Goal: Transaction & Acquisition: Purchase product/service

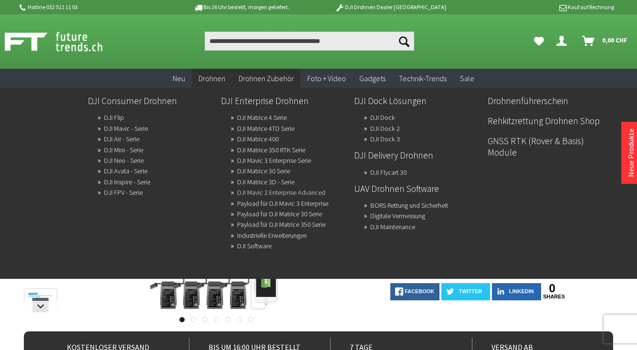
click at [253, 193] on link "DJI Mavic 2 Enterprise Advanced" at bounding box center [281, 192] width 88 height 13
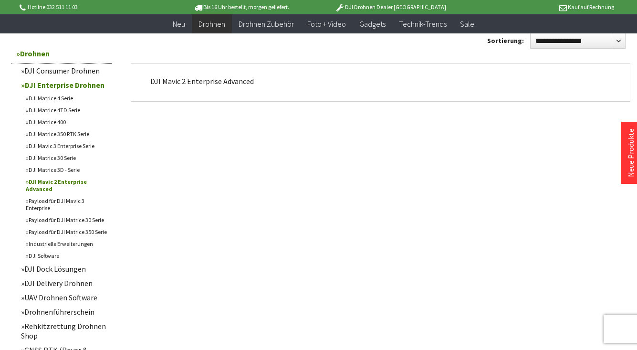
scroll to position [603, 0]
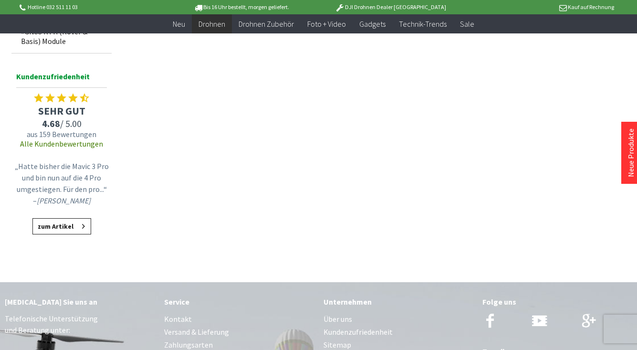
click at [85, 228] on link "zum Artikel" at bounding box center [61, 226] width 59 height 16
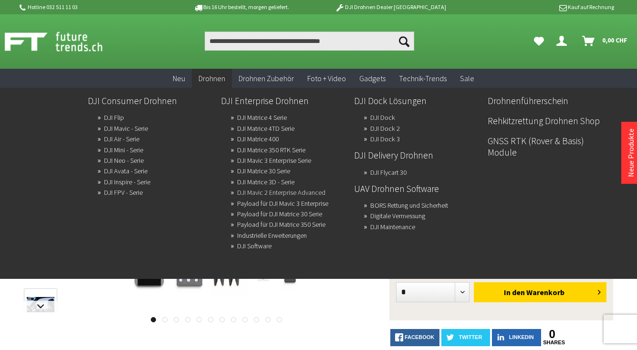
click at [259, 193] on link "DJI Mavic 2 Enterprise Advanced" at bounding box center [281, 192] width 88 height 13
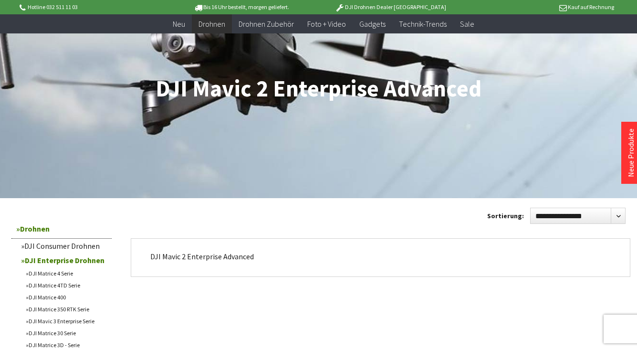
scroll to position [174, 0]
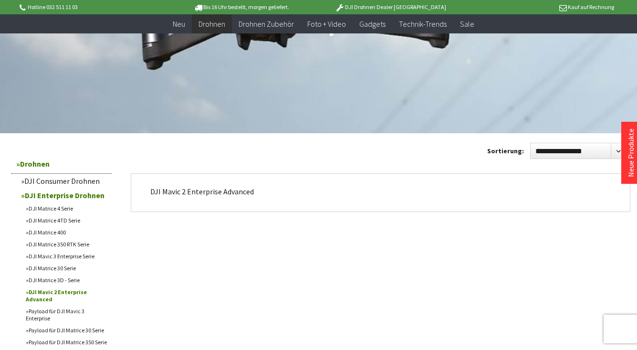
click at [244, 190] on p "DJI Mavic 2 Enterprise Advanced" at bounding box center [380, 191] width 461 height 11
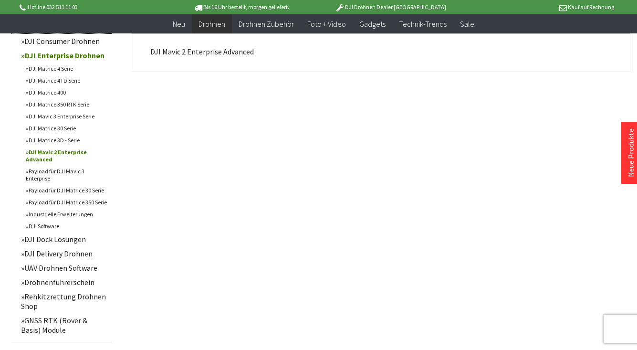
scroll to position [319, 0]
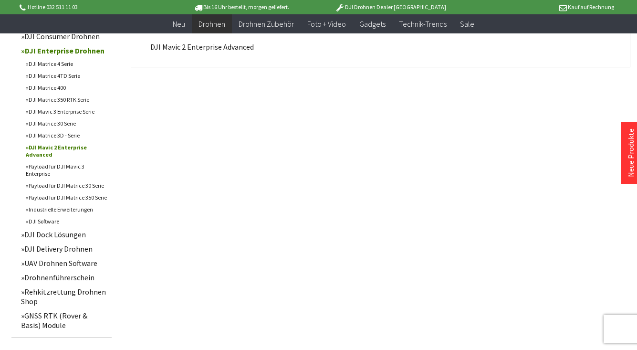
click at [87, 290] on link "Rehkitzrettung Drohnen Shop" at bounding box center [64, 297] width 96 height 24
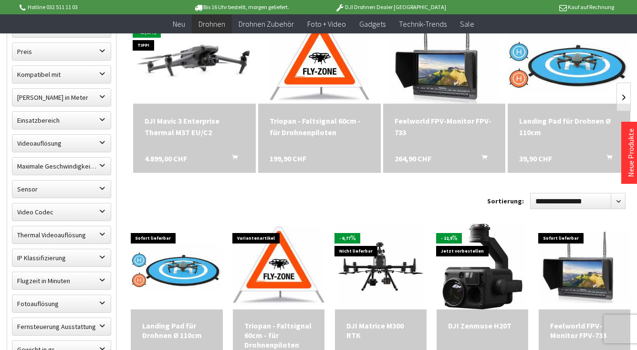
scroll to position [367, 0]
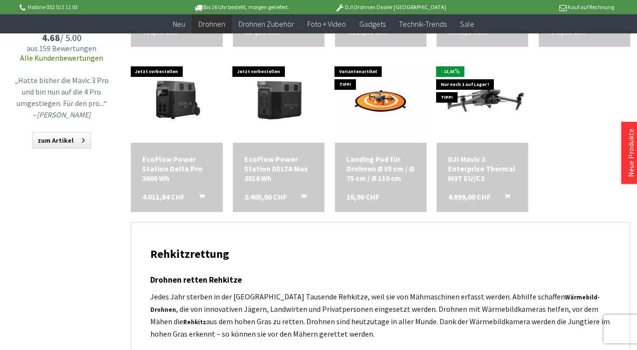
scroll to position [84, 0]
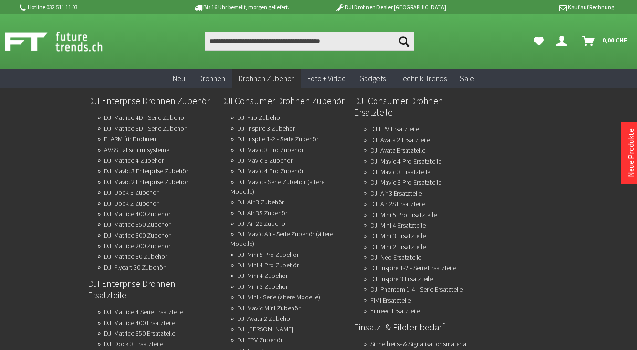
click at [273, 79] on span "Drohnen Zubehör" at bounding box center [266, 79] width 55 height 10
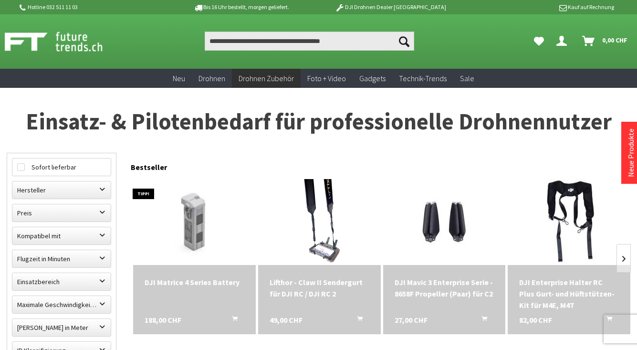
click at [273, 79] on span "Drohnen Zubehör" at bounding box center [266, 79] width 55 height 10
click at [273, 80] on span "Drohnen Zubehör" at bounding box center [266, 79] width 55 height 10
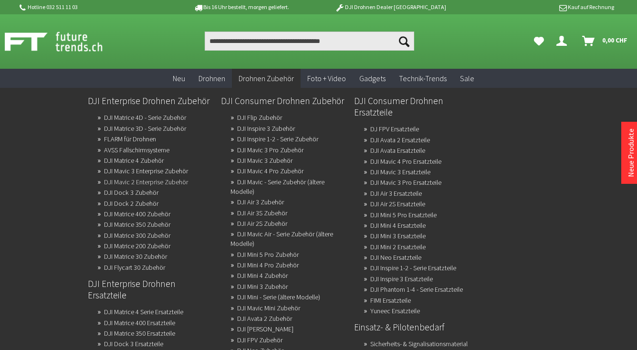
click at [180, 182] on link "DJI Mavic 2 Enterprise Zubehör" at bounding box center [146, 181] width 84 height 13
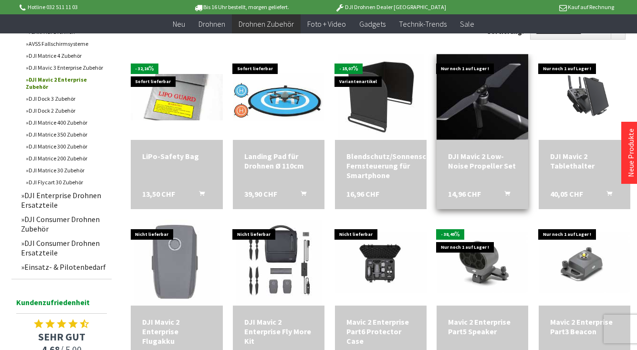
scroll to position [395, 0]
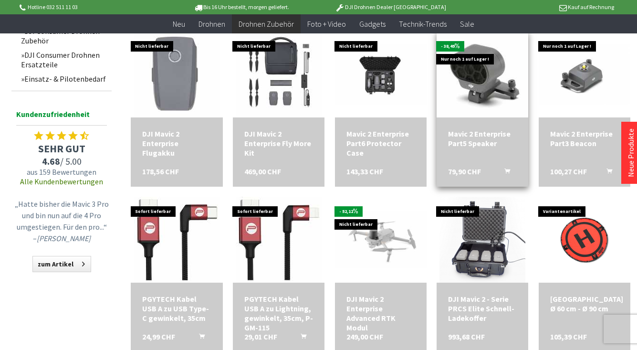
scroll to position [522, 0]
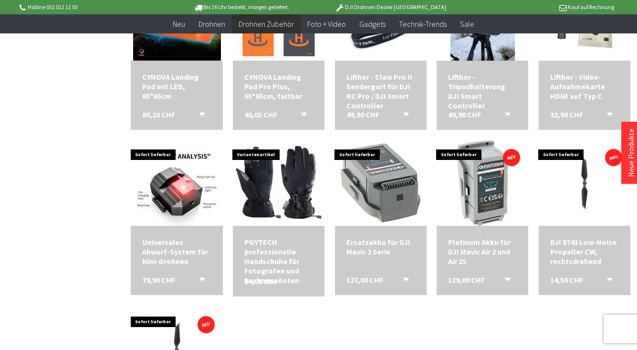
scroll to position [1335, 0]
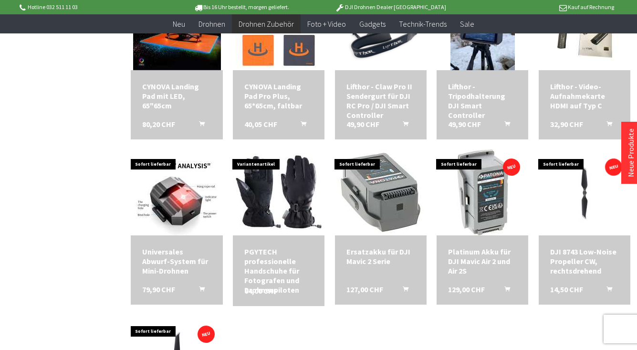
scroll to position [619, 0]
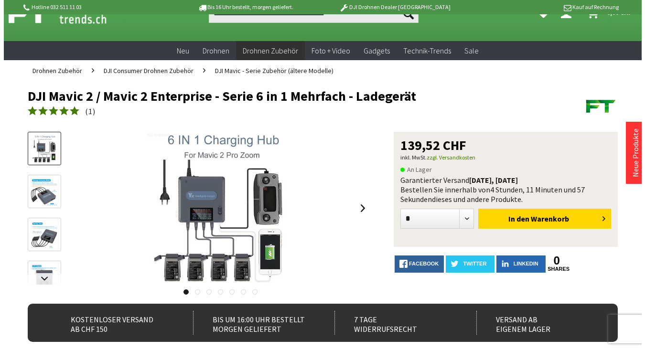
scroll to position [52, 0]
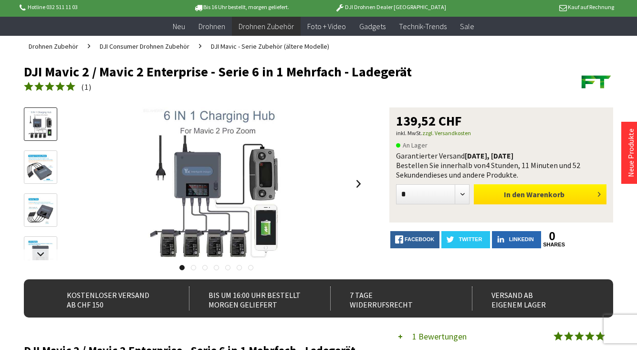
click at [571, 194] on button "In den Warenkorb" at bounding box center [540, 194] width 133 height 20
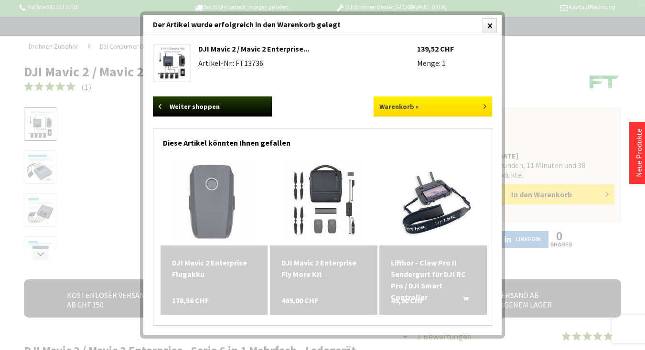
click at [467, 111] on link "Warenkorb »" at bounding box center [432, 106] width 119 height 20
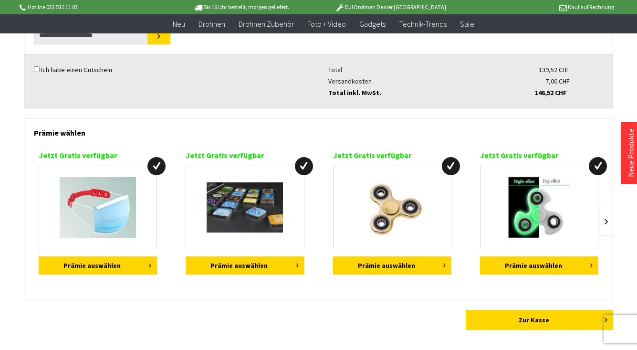
scroll to position [233, 0]
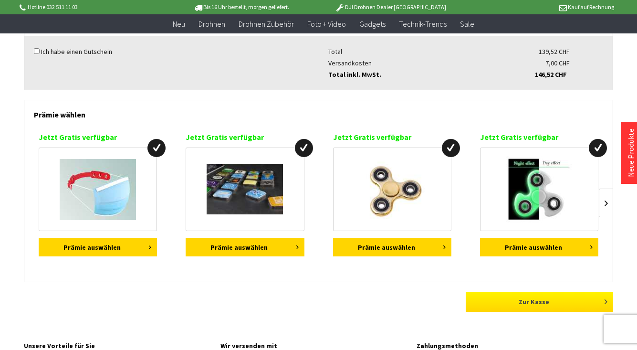
click at [510, 300] on link "Zur Kasse" at bounding box center [540, 302] width 148 height 20
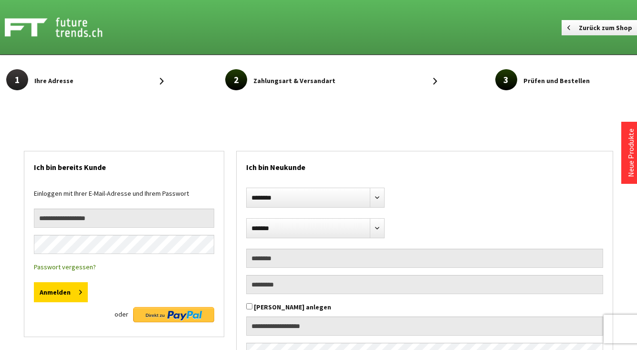
select select "**"
type input "**********"
click at [79, 290] on icon "submit" at bounding box center [80, 289] width 3 height 8
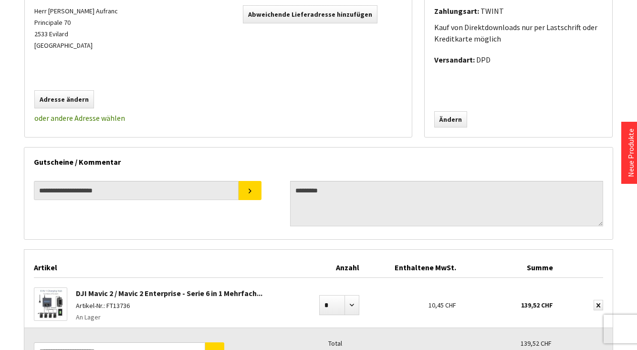
scroll to position [369, 0]
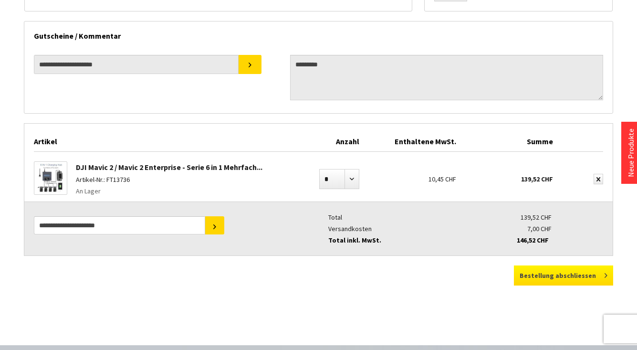
click at [538, 277] on button "Bestellung abschliessen" at bounding box center [563, 275] width 99 height 20
